Goal: Task Accomplishment & Management: Use online tool/utility

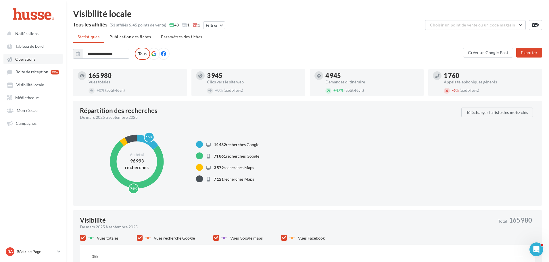
click at [24, 58] on span "Opérations" at bounding box center [25, 59] width 20 height 5
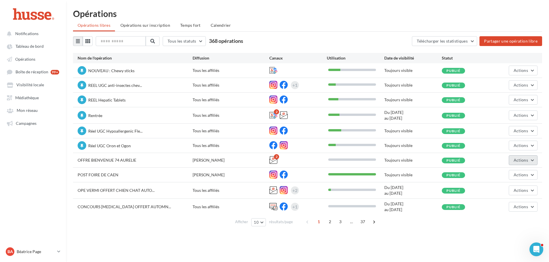
click at [526, 160] on span "Actions" at bounding box center [521, 160] width 14 height 5
click at [515, 173] on button "Editer" at bounding box center [508, 173] width 57 height 15
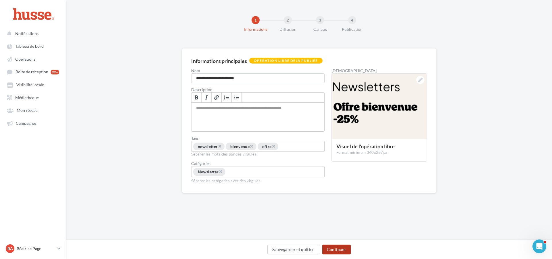
click at [338, 248] on button "Continuer" at bounding box center [336, 250] width 28 height 10
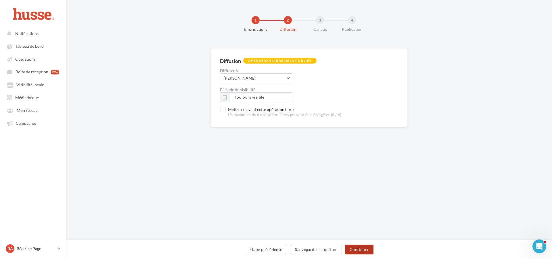
drag, startPoint x: 360, startPoint y: 249, endPoint x: 371, endPoint y: 242, distance: 13.2
click at [360, 249] on button "Continuer" at bounding box center [359, 250] width 28 height 10
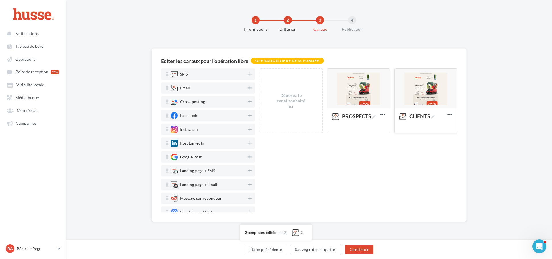
click at [421, 92] on div at bounding box center [426, 89] width 62 height 40
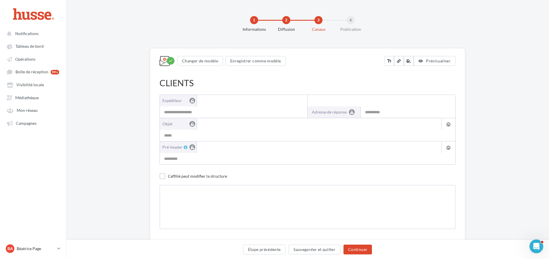
type input "**********"
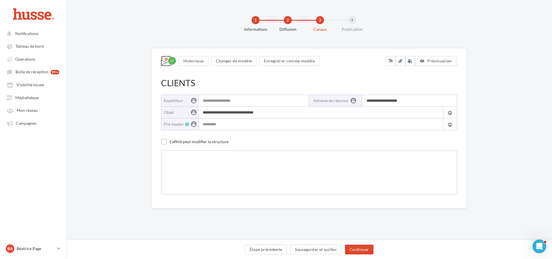
type input "**********"
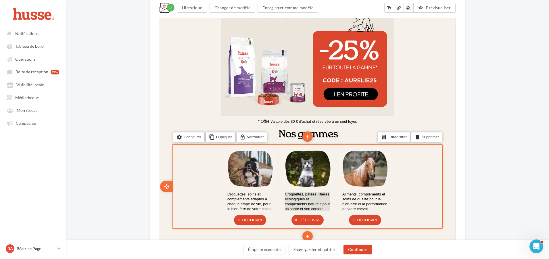
scroll to position [402, 0]
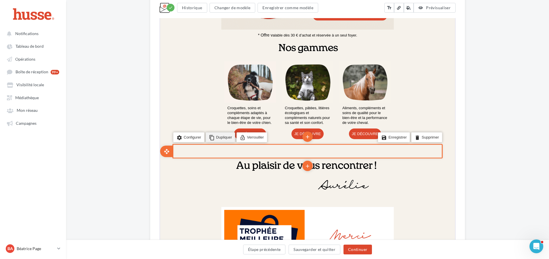
click at [219, 138] on li "content_copy Dupliquer" at bounding box center [220, 137] width 30 height 10
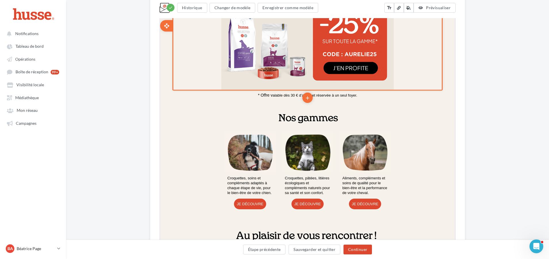
scroll to position [345, 0]
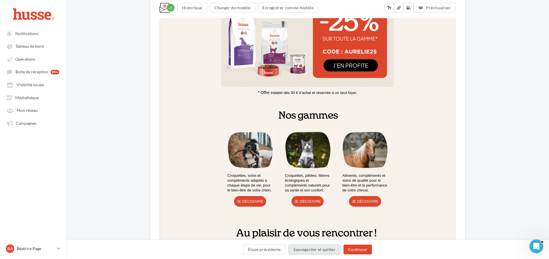
click at [313, 250] on button "Sauvegarder et quitter" at bounding box center [315, 250] width 52 height 10
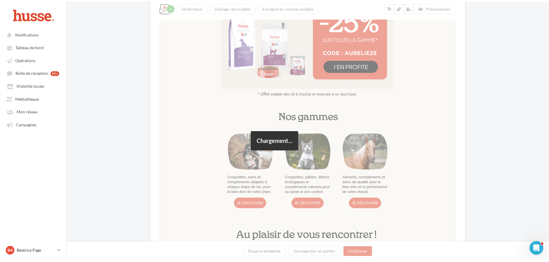
scroll to position [9, 0]
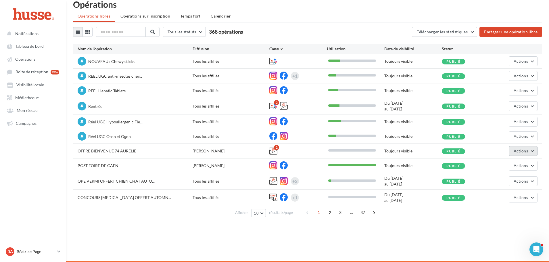
click at [527, 151] on span "Actions" at bounding box center [521, 150] width 14 height 5
click at [503, 167] on button "Editer" at bounding box center [508, 164] width 57 height 15
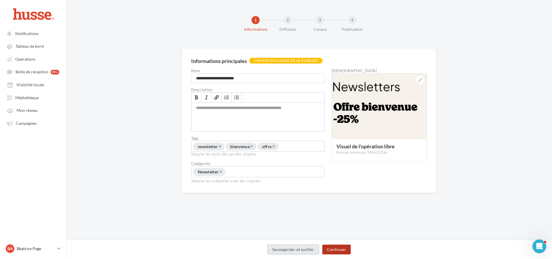
click at [340, 251] on button "Continuer" at bounding box center [336, 250] width 28 height 10
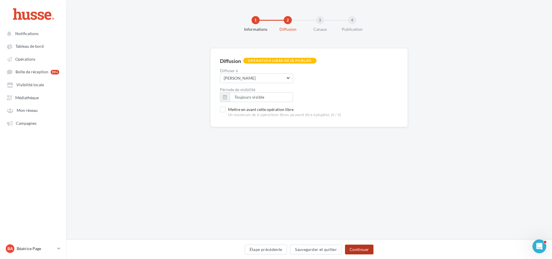
click at [363, 248] on button "Continuer" at bounding box center [359, 250] width 28 height 10
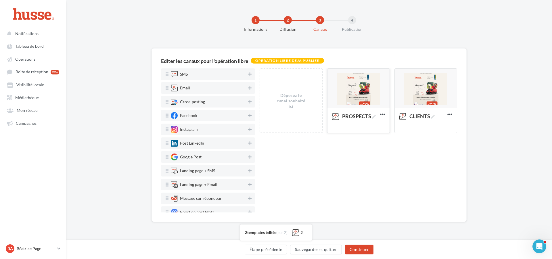
click at [356, 90] on div at bounding box center [358, 89] width 62 height 40
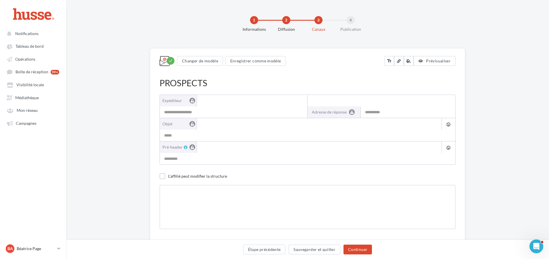
type input "**********"
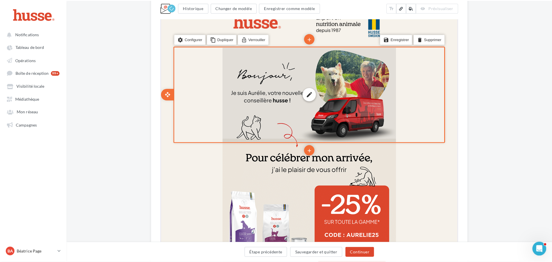
scroll to position [172, 0]
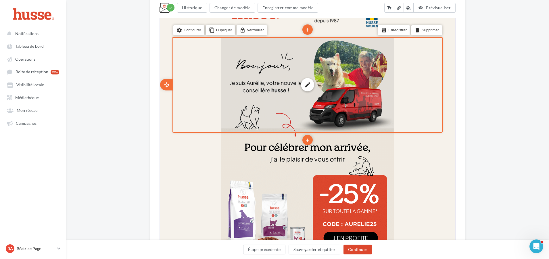
click at [330, 78] on div "edit photo_library rounded_corner crop link style" at bounding box center [307, 84] width 172 height 94
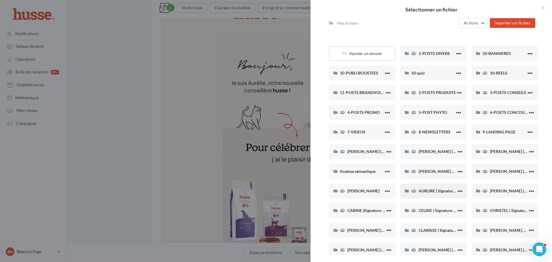
scroll to position [86, 0]
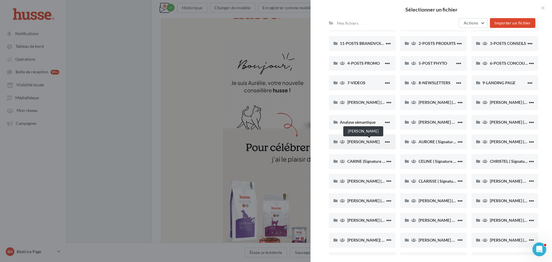
click at [367, 140] on span "[PERSON_NAME]" at bounding box center [363, 141] width 32 height 5
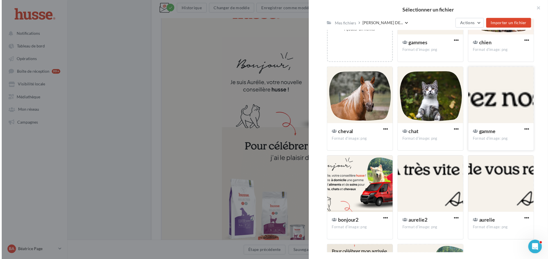
scroll to position [128, 0]
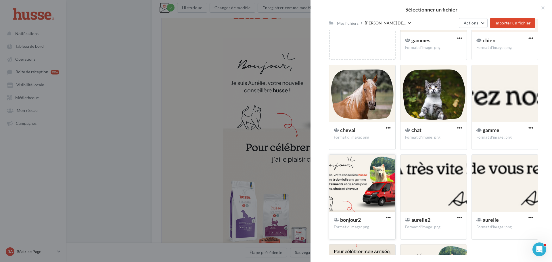
click at [376, 175] on div at bounding box center [362, 183] width 66 height 57
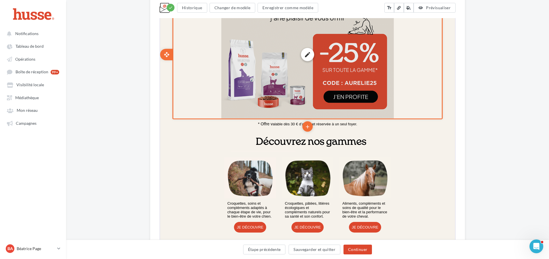
scroll to position [316, 0]
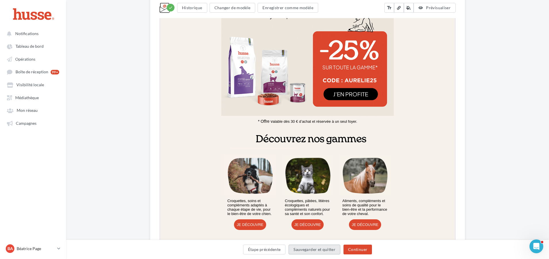
click at [317, 249] on button "Sauvegarder et quitter" at bounding box center [315, 250] width 52 height 10
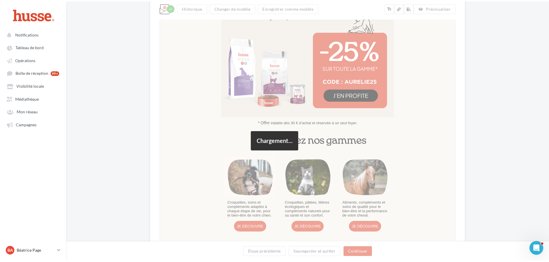
scroll to position [9, 0]
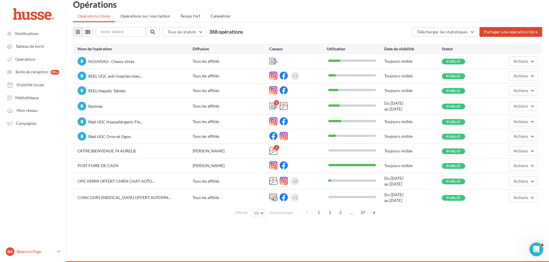
click at [55, 250] on p "Béatrice Page" at bounding box center [36, 252] width 38 height 6
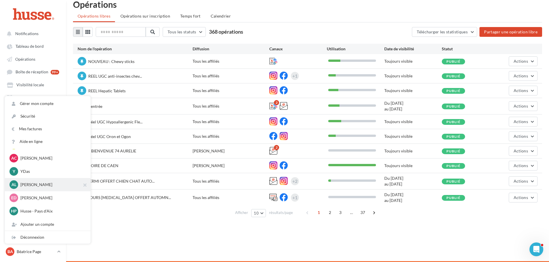
scroll to position [201, 0]
click at [47, 178] on div "Al [PERSON_NAME] [PERSON_NAME].d" at bounding box center [47, 182] width 76 height 9
